Goal: Information Seeking & Learning: Understand process/instructions

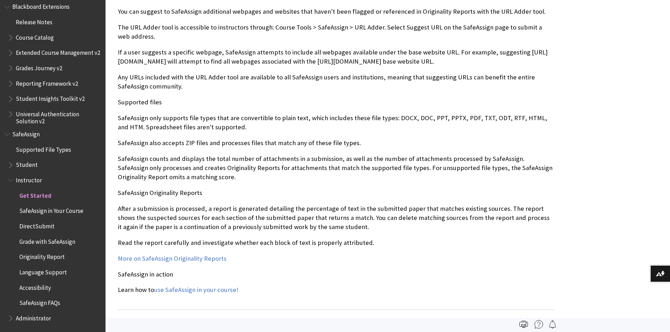
scroll to position [598, 0]
click at [71, 210] on span "SafeAssign in Your Course" at bounding box center [51, 209] width 64 height 9
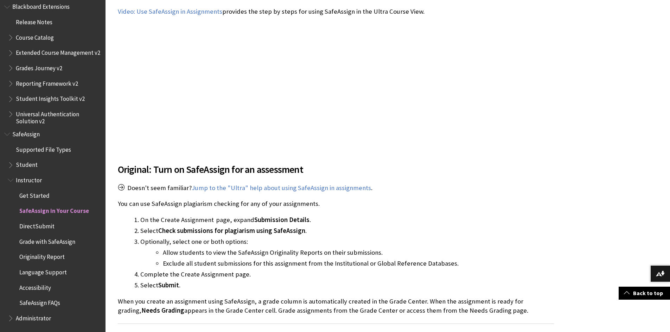
scroll to position [809, 0]
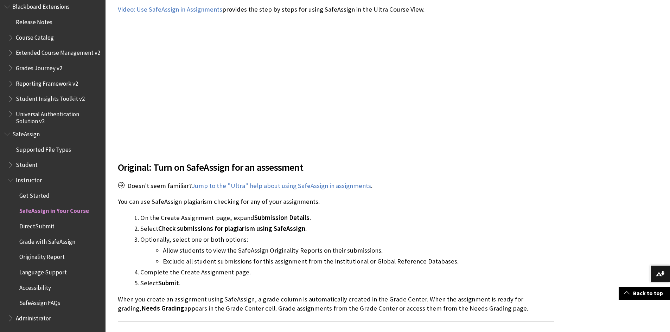
click at [43, 226] on span "DirectSubmit" at bounding box center [36, 225] width 35 height 9
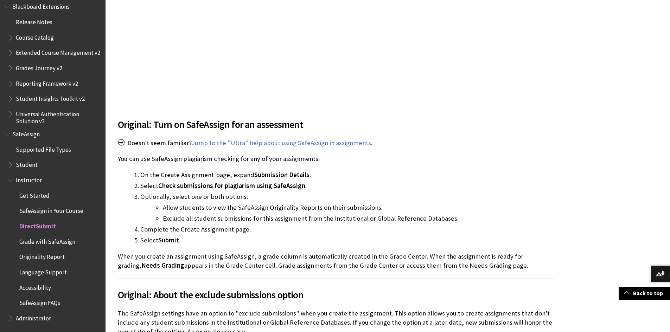
scroll to position [915, 0]
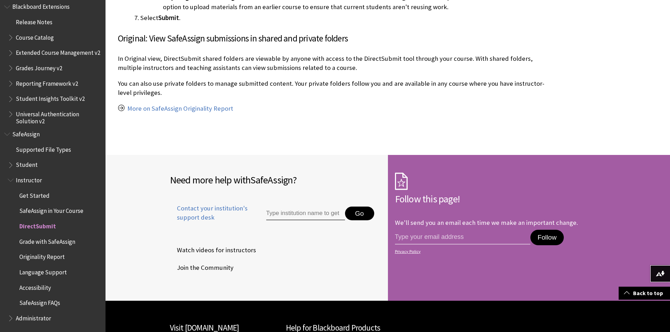
scroll to position [1442, 0]
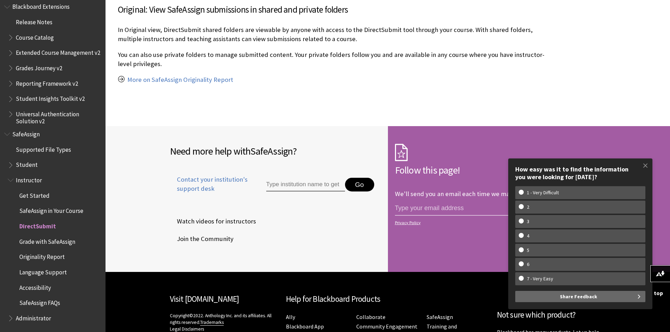
click at [45, 240] on span "Grade with SafeAssign" at bounding box center [47, 240] width 56 height 9
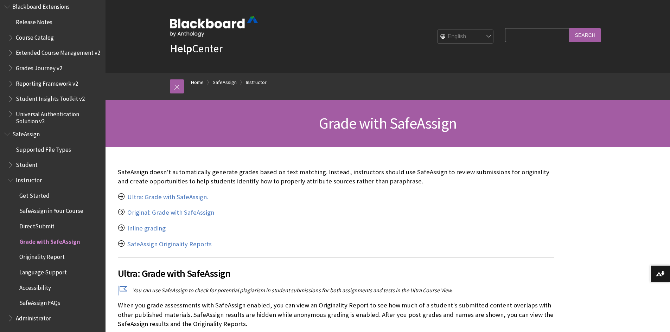
scroll to position [35, 0]
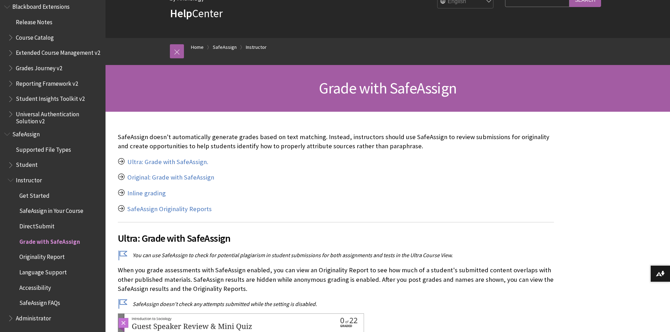
click at [52, 256] on span "Originality Report" at bounding box center [41, 256] width 45 height 9
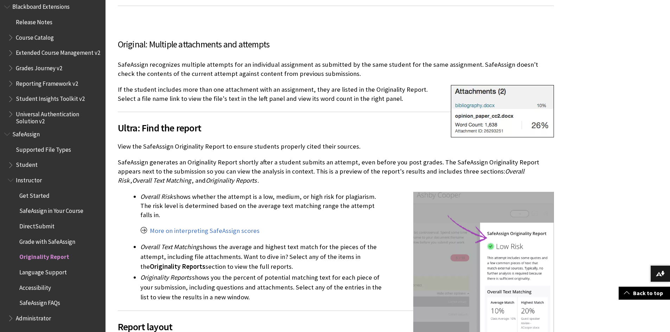
scroll to position [704, 0]
